Goal: Information Seeking & Learning: Check status

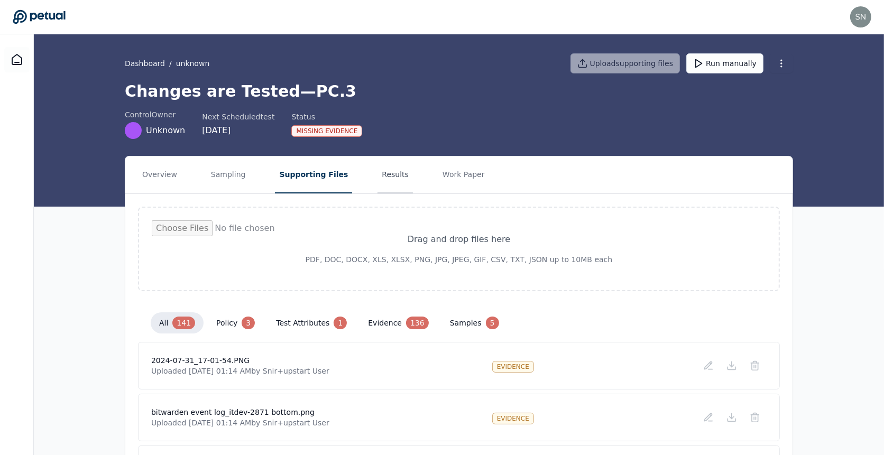
click at [378, 177] on button "Results" at bounding box center [395, 175] width 35 height 37
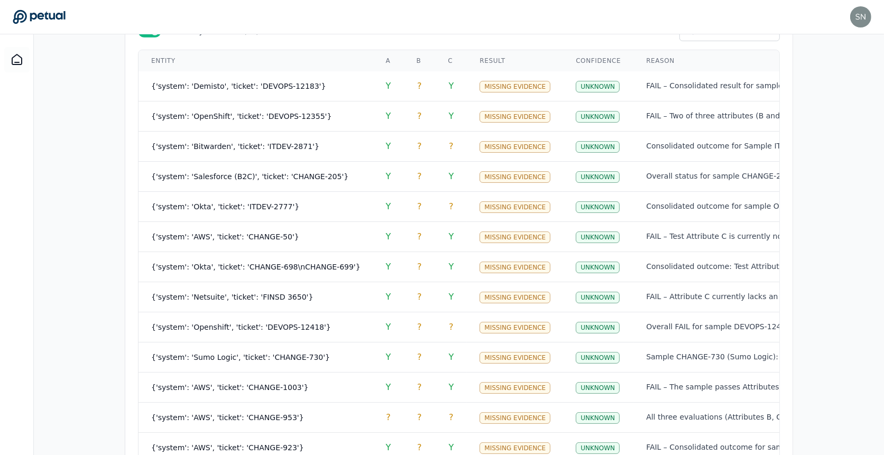
scroll to position [436, 0]
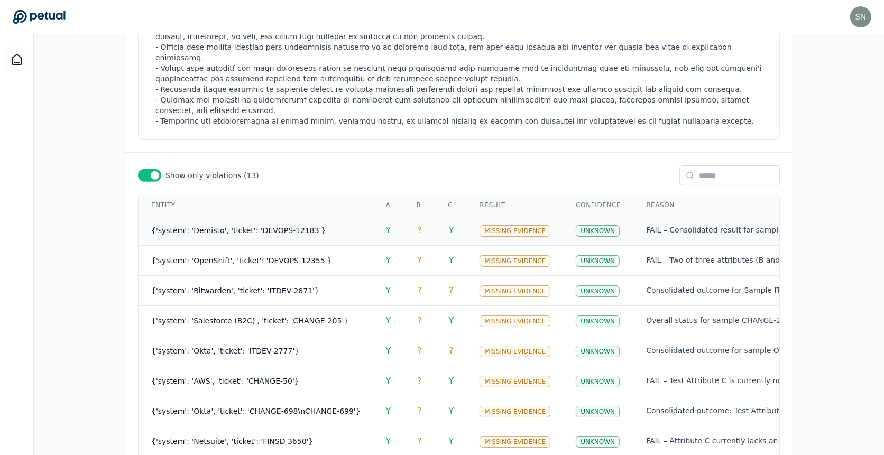
click at [277, 226] on span "{'system': 'Demisto', 'ticket': 'DEVOPS-12183'}" at bounding box center [238, 230] width 175 height 8
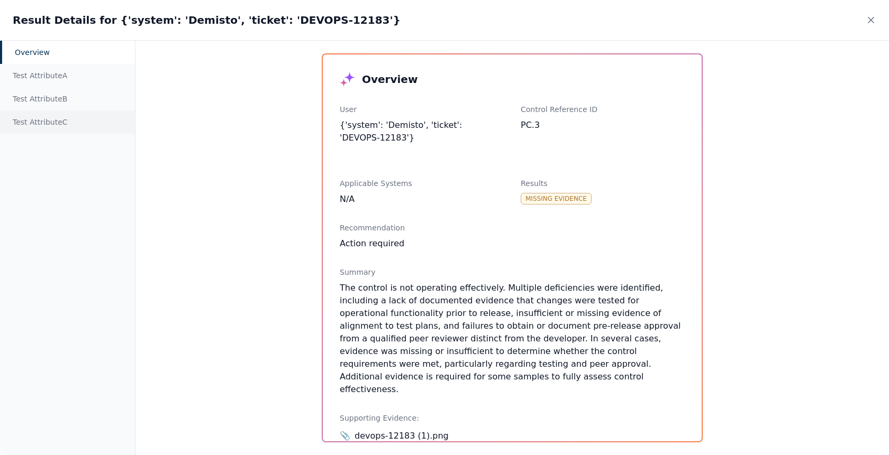
click at [85, 119] on div "Test Attribute C" at bounding box center [67, 122] width 135 height 23
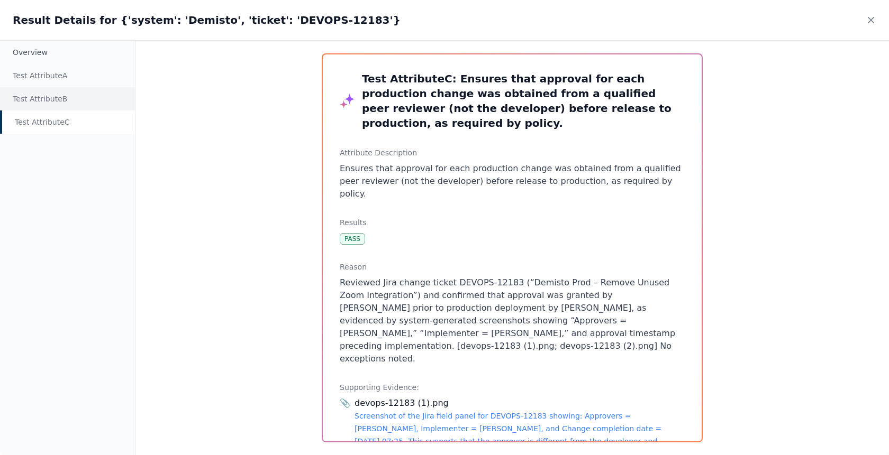
click at [87, 98] on div "Test Attribute B" at bounding box center [67, 98] width 135 height 23
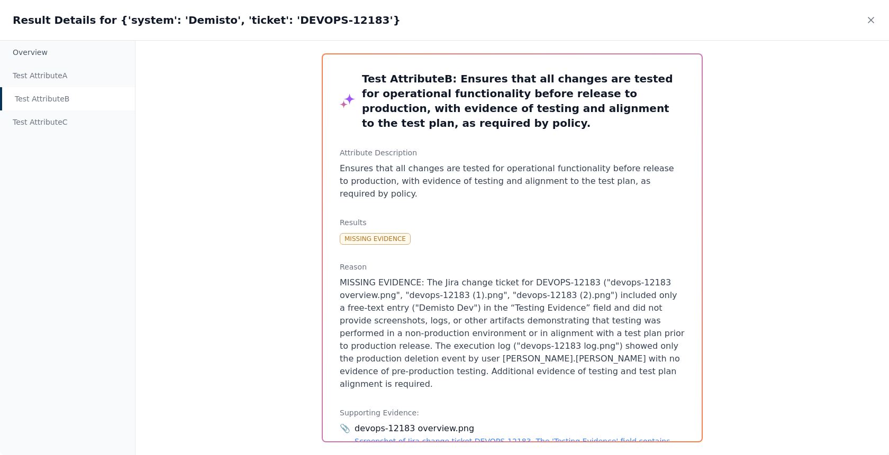
click at [875, 27] on div "Result Details for {'system': 'Demisto', 'ticket': 'DEVOPS-12183'}" at bounding box center [444, 20] width 889 height 40
click at [874, 22] on icon at bounding box center [870, 20] width 11 height 11
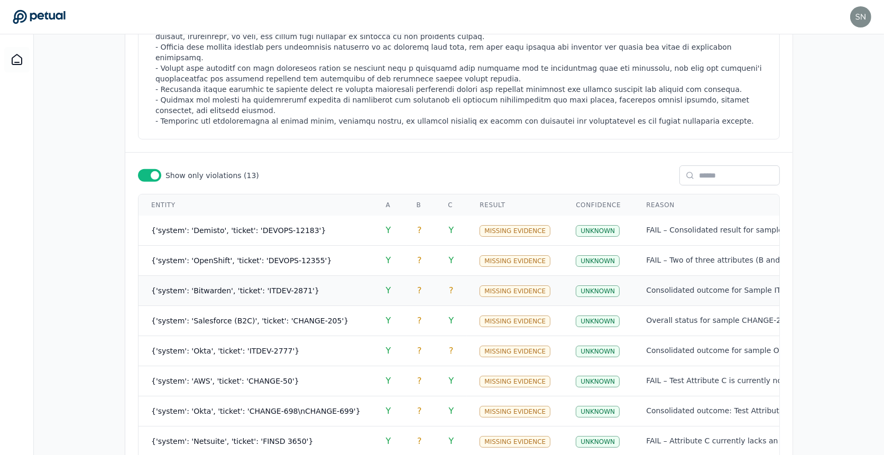
click at [232, 287] on span "{'system': 'Bitwarden', 'ticket': 'ITDEV-2871'}" at bounding box center [235, 291] width 168 height 8
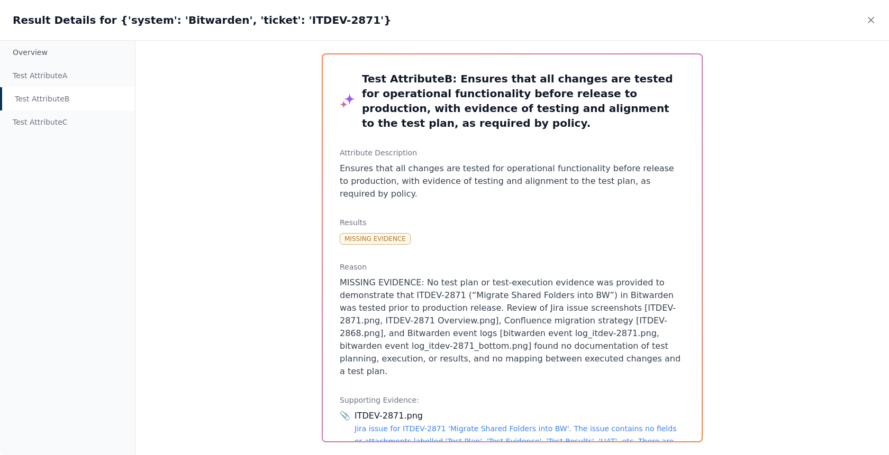
click at [98, 103] on div "Test Attribute B" at bounding box center [67, 98] width 135 height 23
click at [870, 24] on icon at bounding box center [870, 20] width 11 height 11
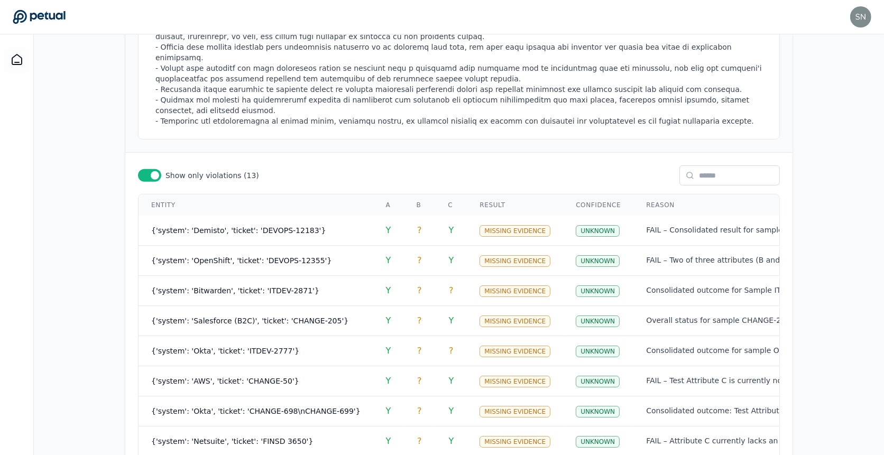
scroll to position [0, 0]
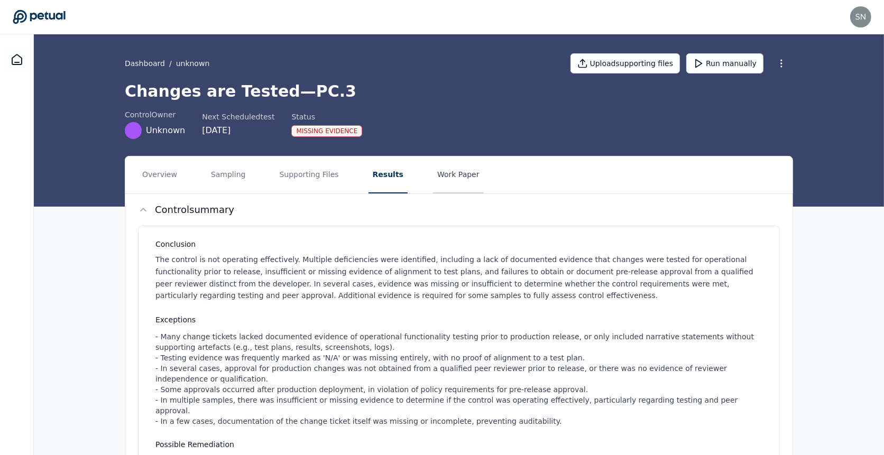
click at [458, 170] on button "Work Paper" at bounding box center [458, 175] width 51 height 37
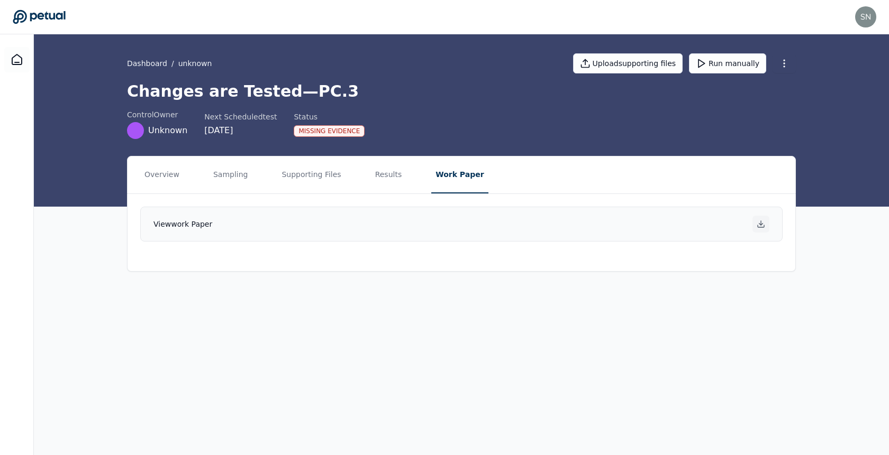
click at [761, 224] on icon at bounding box center [760, 224] width 8 height 8
click at [380, 182] on button "Results" at bounding box center [388, 175] width 35 height 37
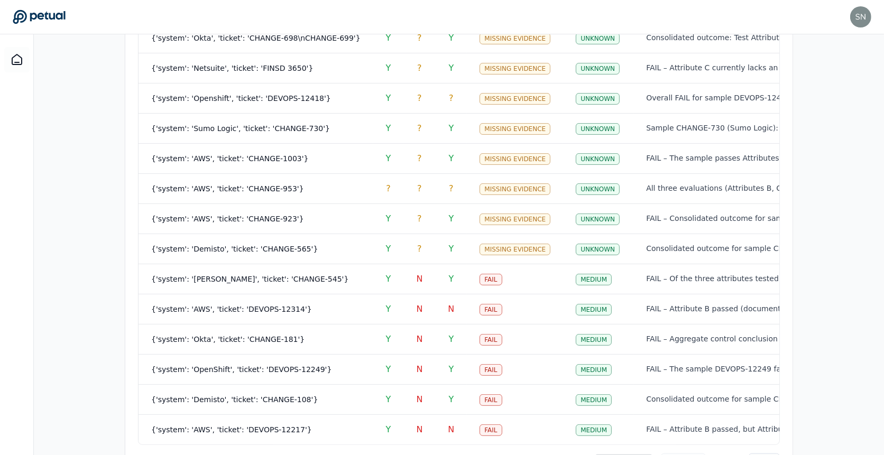
scroll to position [838, 0]
